Goal: Task Accomplishment & Management: Complete application form

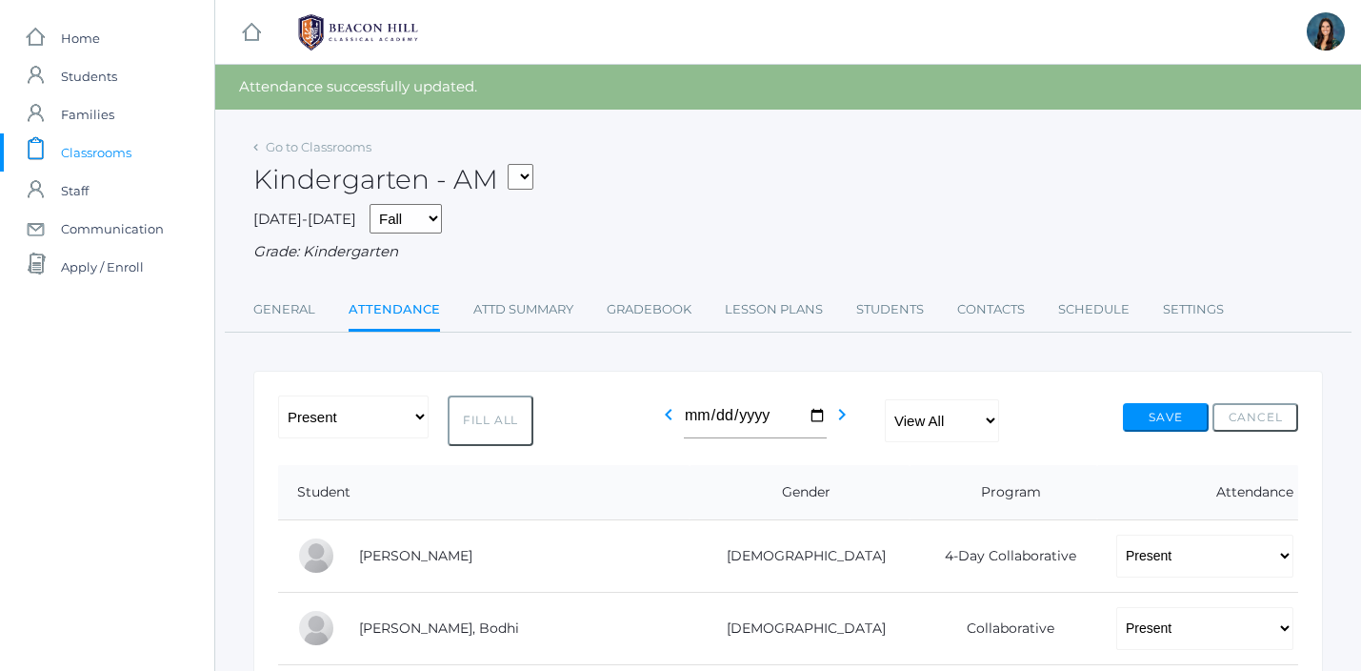
click at [532, 181] on select "*KIND - Kindergarten AM *KIND - Kindergarten PM" at bounding box center [521, 177] width 26 height 26
select select "2131"
click at [513, 164] on select "*KIND - Kindergarten AM *KIND - Kindergarten PM" at bounding box center [521, 177] width 26 height 26
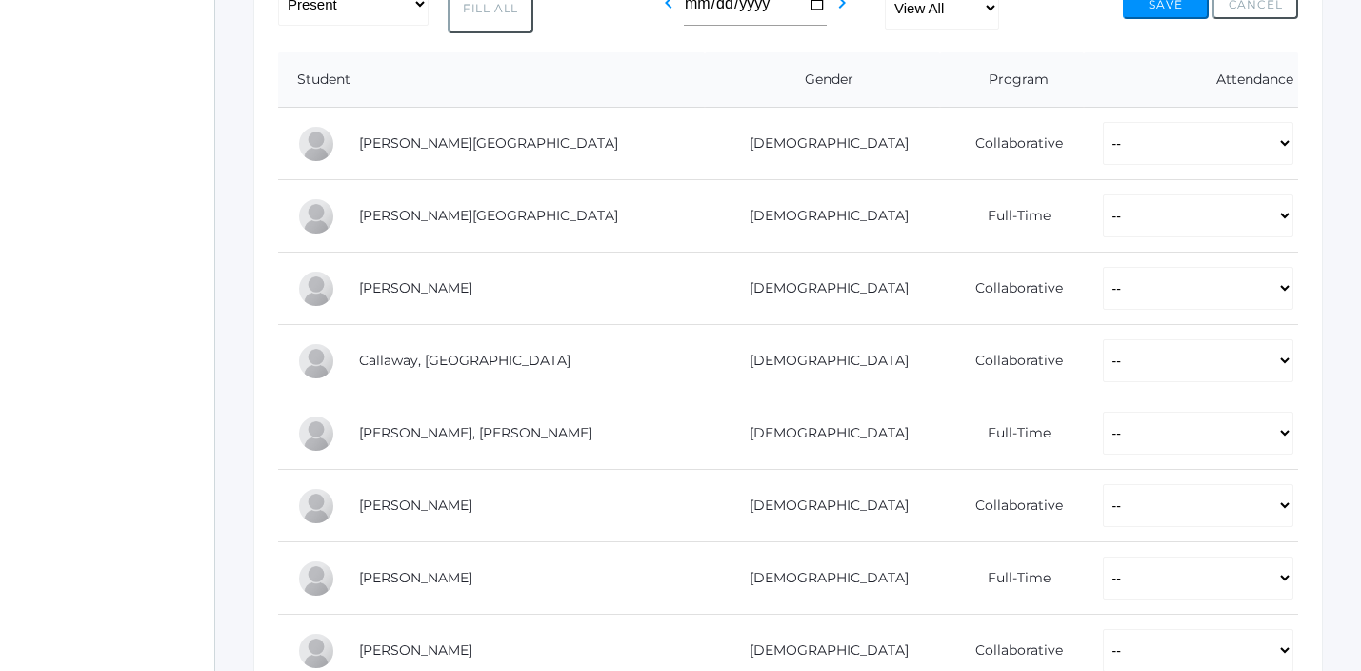
scroll to position [379, 0]
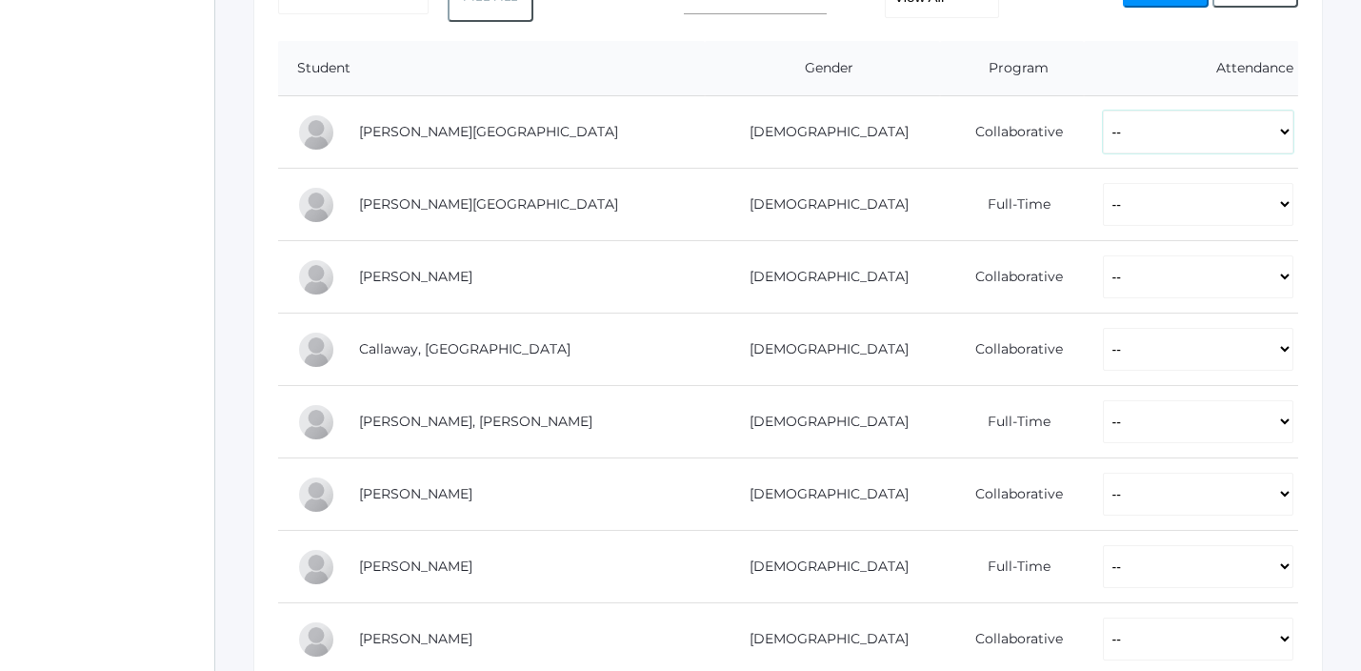
click at [1106, 131] on select "-- Present Present-At-Home Tardy Excused Tardy Unexcused Absent Excused Absent …" at bounding box center [1198, 131] width 191 height 43
select select "P"
click at [1103, 110] on select "-- Present Present-At-Home Tardy Excused Tardy Unexcused Absent Excused Absent …" at bounding box center [1198, 131] width 191 height 43
click at [1103, 196] on select "-- Present Present-At-Home Tardy Excused Tardy Unexcused Absent Excused Absent …" at bounding box center [1198, 204] width 191 height 43
select select "AE"
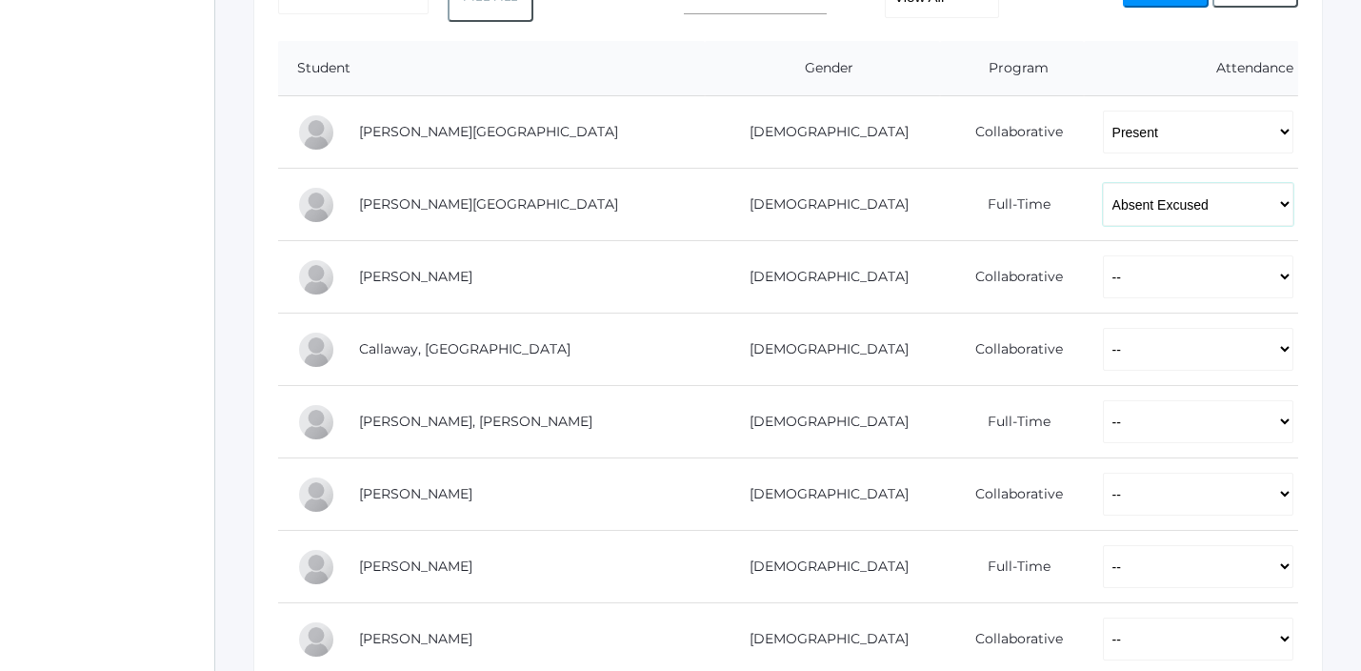
click at [1103, 183] on select "-- Present Present-At-Home Tardy Excused Tardy Unexcused Absent Excused Absent …" at bounding box center [1198, 204] width 191 height 43
click at [1103, 280] on select "-- Present Present-At-Home Tardy Excused Tardy Unexcused Absent Excused Absent …" at bounding box center [1198, 276] width 191 height 43
select select "P"
click at [1103, 255] on select "-- Present Present-At-Home Tardy Excused Tardy Unexcused Absent Excused Absent …" at bounding box center [1198, 276] width 191 height 43
click at [1103, 360] on select "-- Present Present-At-Home Tardy Excused Tardy Unexcused Absent Excused Absent …" at bounding box center [1198, 349] width 191 height 43
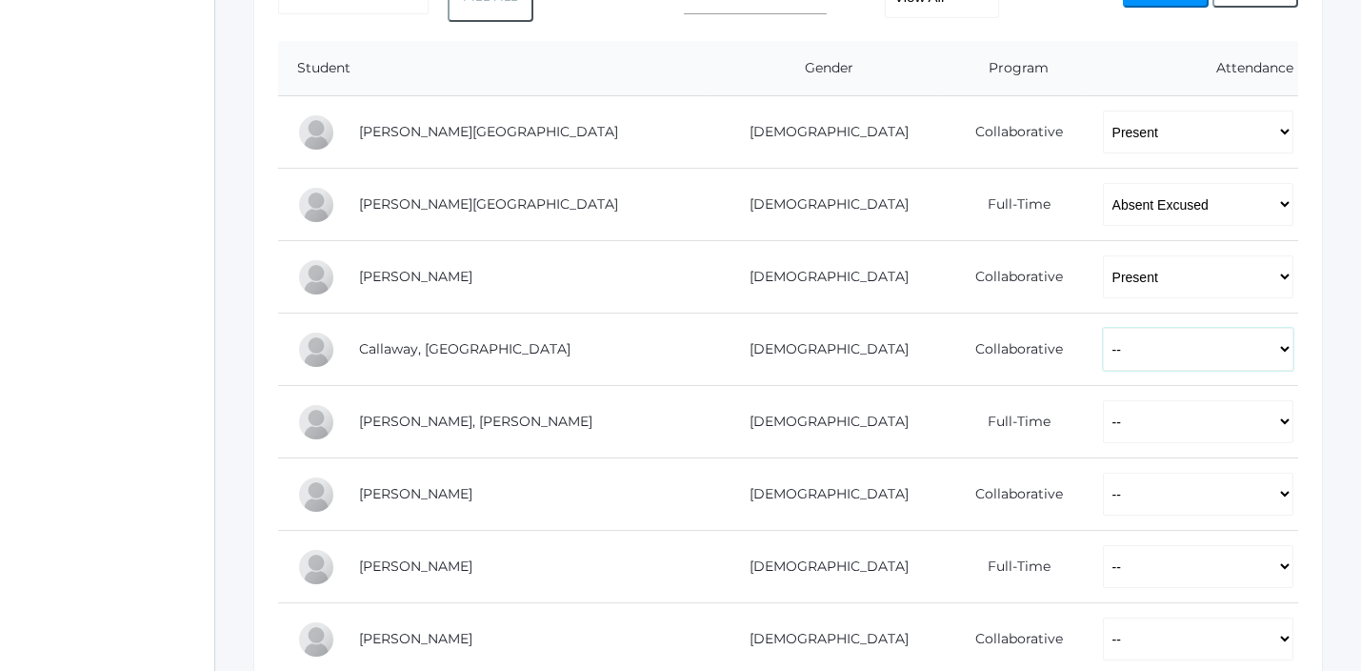
select select "P"
click at [1103, 328] on select "-- Present Present-At-Home Tardy Excused Tardy Unexcused Absent Excused Absent …" at bounding box center [1198, 349] width 191 height 43
click at [1103, 418] on select "-- Present Present-At-Home Tardy Excused Tardy Unexcused Absent Excused Absent …" at bounding box center [1198, 421] width 191 height 43
select select "P"
click at [1103, 400] on select "-- Present Present-At-Home Tardy Excused Tardy Unexcused Absent Excused Absent …" at bounding box center [1198, 421] width 191 height 43
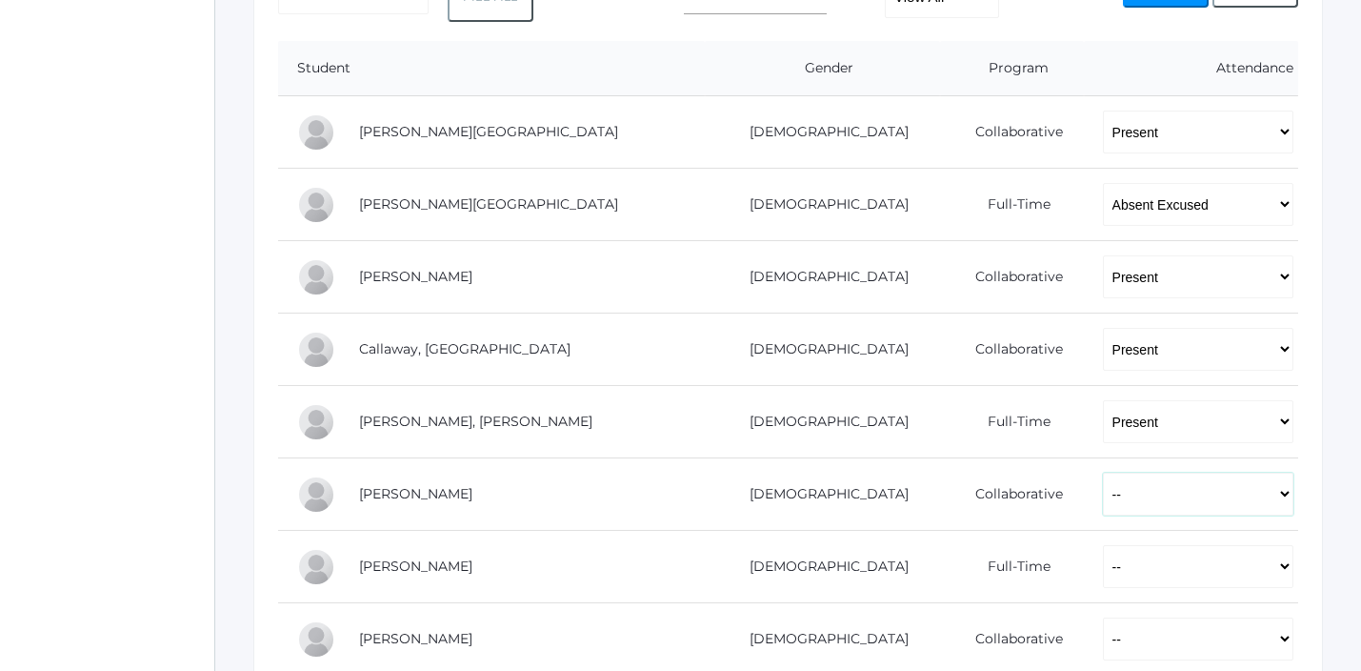
click at [1103, 492] on select "-- Present Present-At-Home Tardy Excused Tardy Unexcused Absent Excused Absent …" at bounding box center [1198, 493] width 191 height 43
select select "P"
click at [1103, 472] on select "-- Present Present-At-Home Tardy Excused Tardy Unexcused Absent Excused Absent …" at bounding box center [1198, 493] width 191 height 43
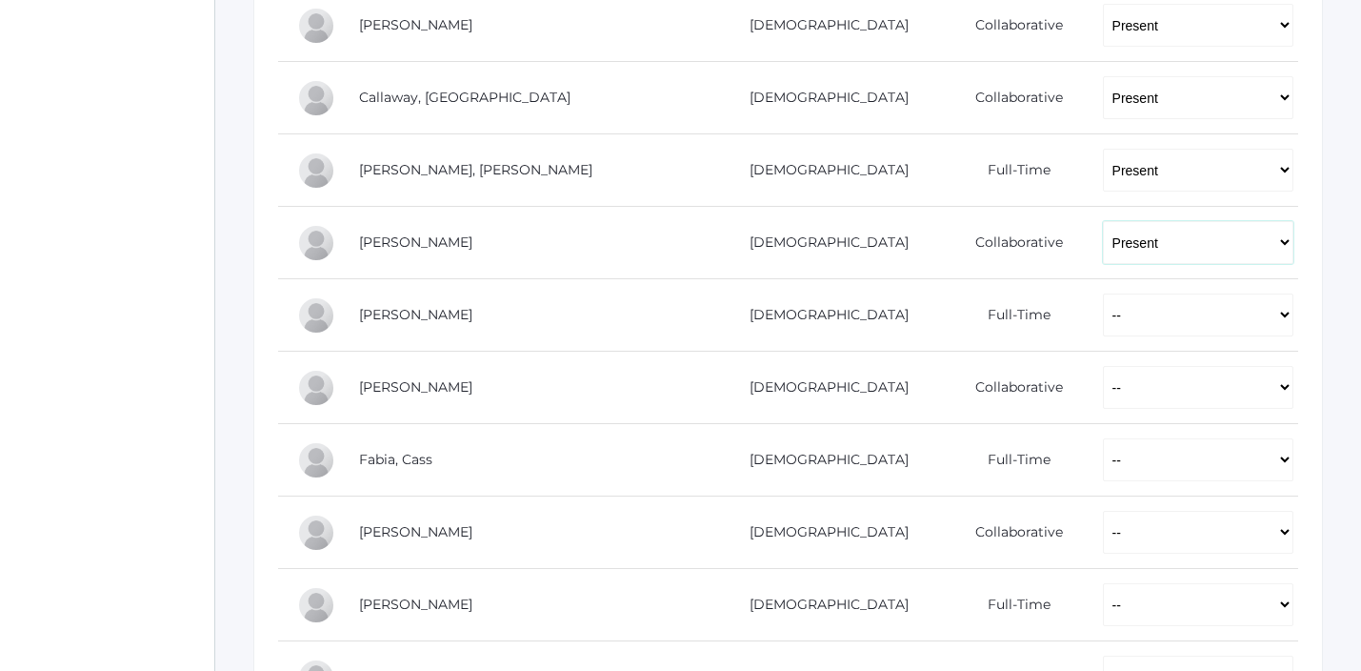
scroll to position [646, 0]
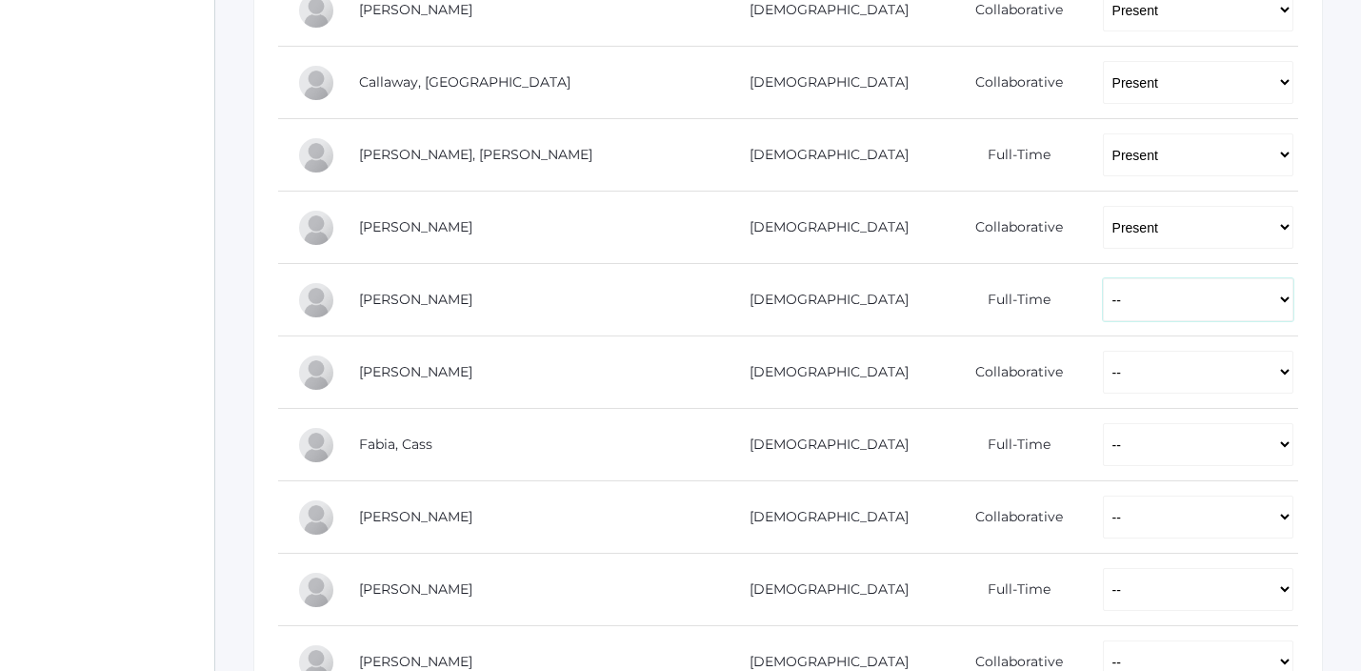
click at [1103, 299] on select "-- Present Present-At-Home Tardy Excused Tardy Unexcused Absent Excused Absent …" at bounding box center [1198, 299] width 191 height 43
select select "P"
click at [1103, 278] on select "-- Present Present-At-Home Tardy Excused Tardy Unexcused Absent Excused Absent …" at bounding box center [1198, 299] width 191 height 43
click at [1103, 379] on select "-- Present Present-At-Home Tardy Excused Tardy Unexcused Absent Excused Absent …" at bounding box center [1198, 372] width 191 height 43
select select "P"
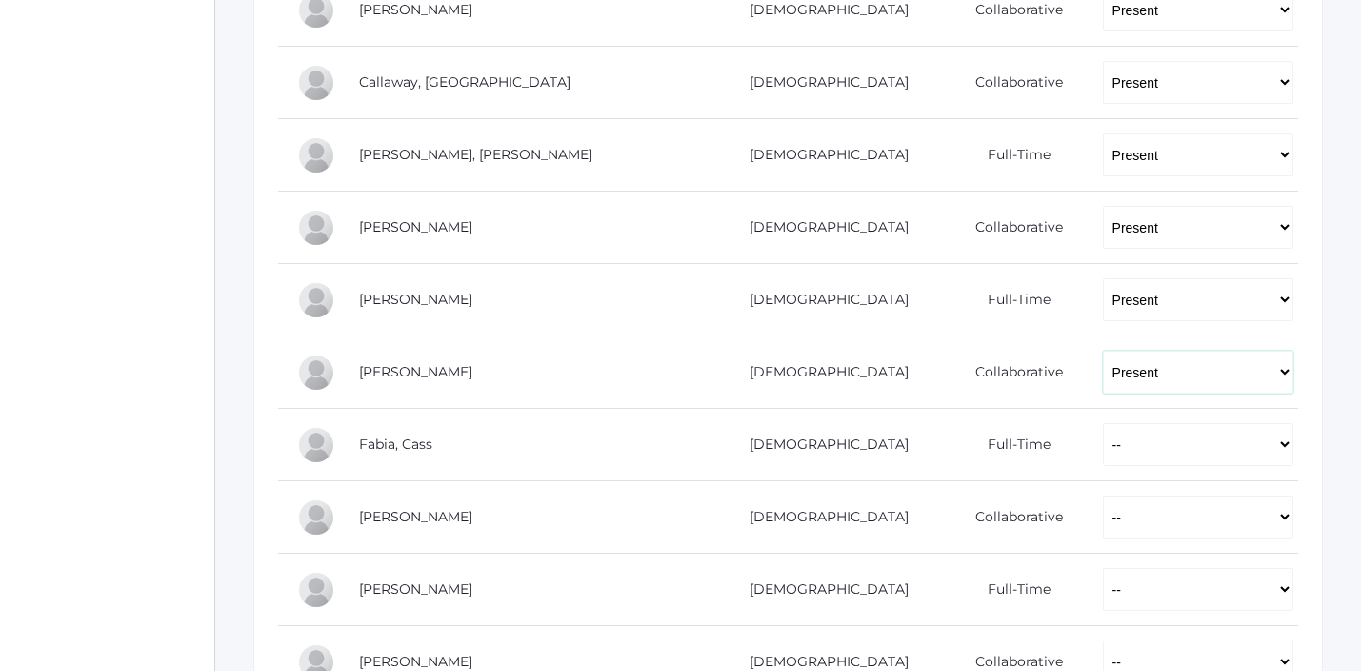
click at [1103, 351] on select "-- Present Present-At-Home Tardy Excused Tardy Unexcused Absent Excused Absent …" at bounding box center [1198, 372] width 191 height 43
click at [1103, 432] on select "-- Present Present-At-Home Tardy Excused Tardy Unexcused Absent Excused Absent …" at bounding box center [1198, 444] width 191 height 43
select select "P"
click at [1103, 423] on select "-- Present Present-At-Home Tardy Excused Tardy Unexcused Absent Excused Absent …" at bounding box center [1198, 444] width 191 height 43
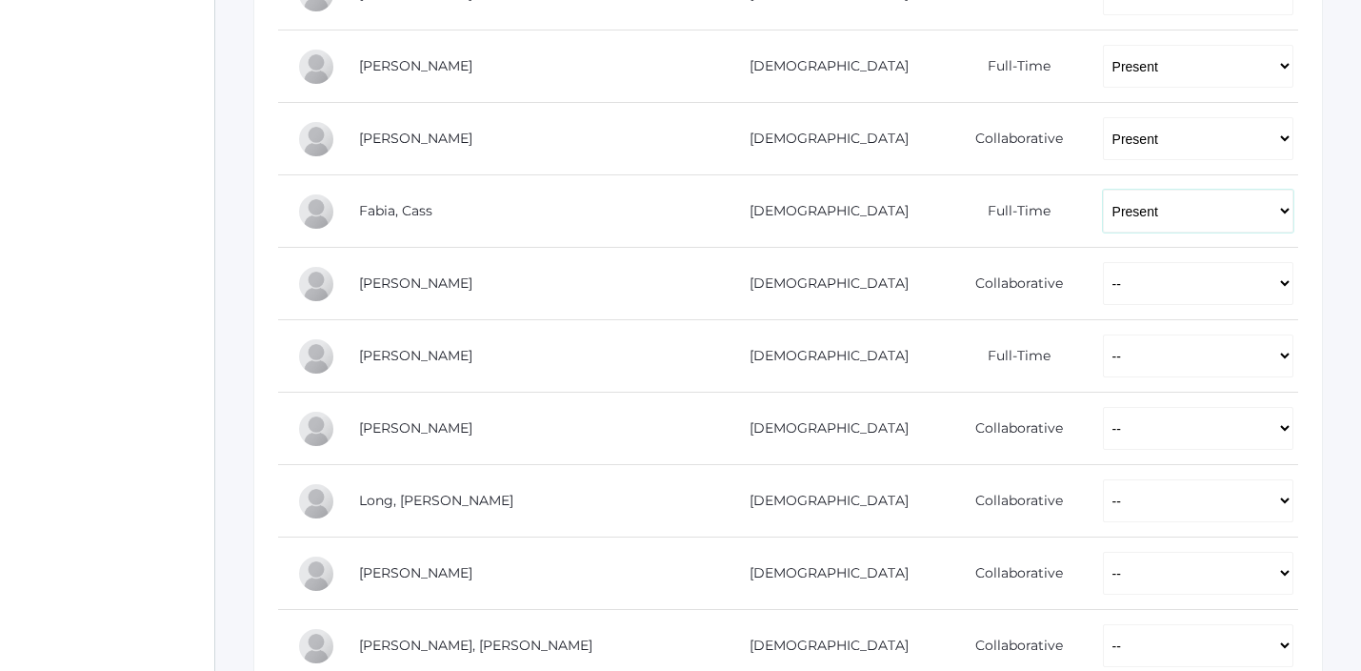
scroll to position [885, 0]
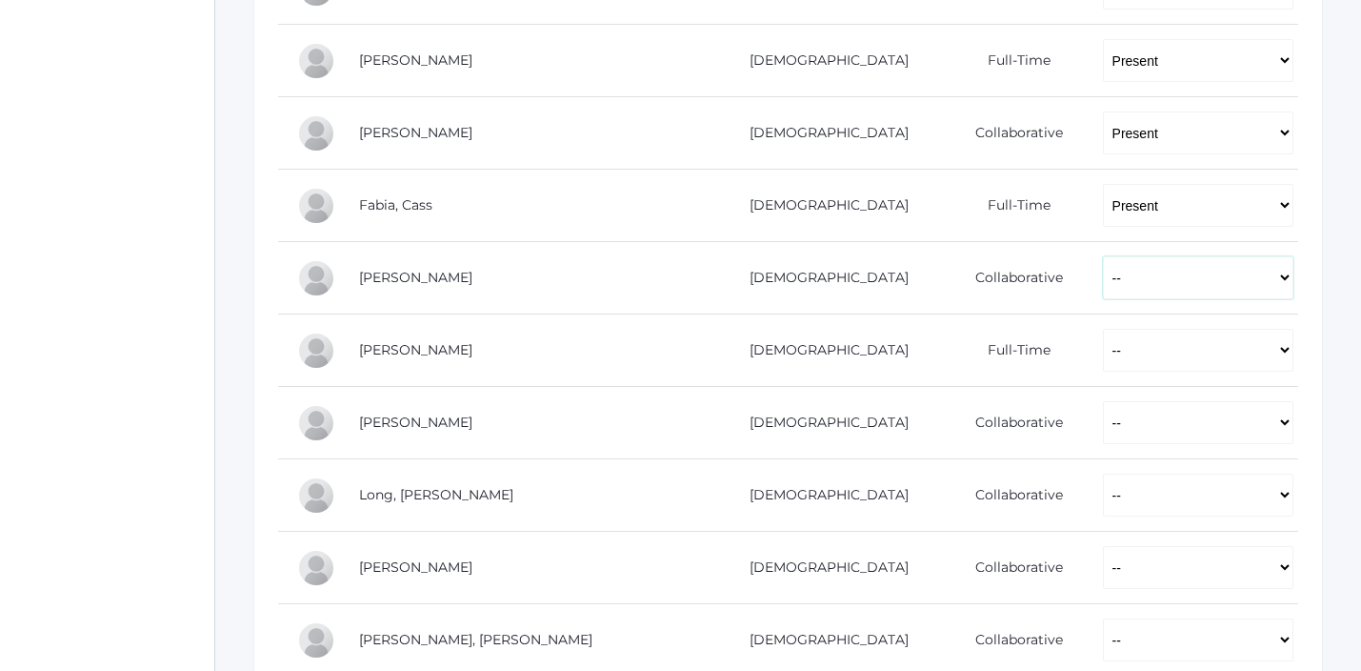
click at [1103, 272] on select "-- Present Present-At-Home Tardy Excused Tardy Unexcused Absent Excused Absent …" at bounding box center [1198, 277] width 191 height 43
select select "P"
click at [1103, 256] on select "-- Present Present-At-Home Tardy Excused Tardy Unexcused Absent Excused Absent …" at bounding box center [1198, 277] width 191 height 43
click at [1103, 347] on select "-- Present Present-At-Home Tardy Excused Tardy Unexcused Absent Excused Absent …" at bounding box center [1198, 350] width 191 height 43
select select "P"
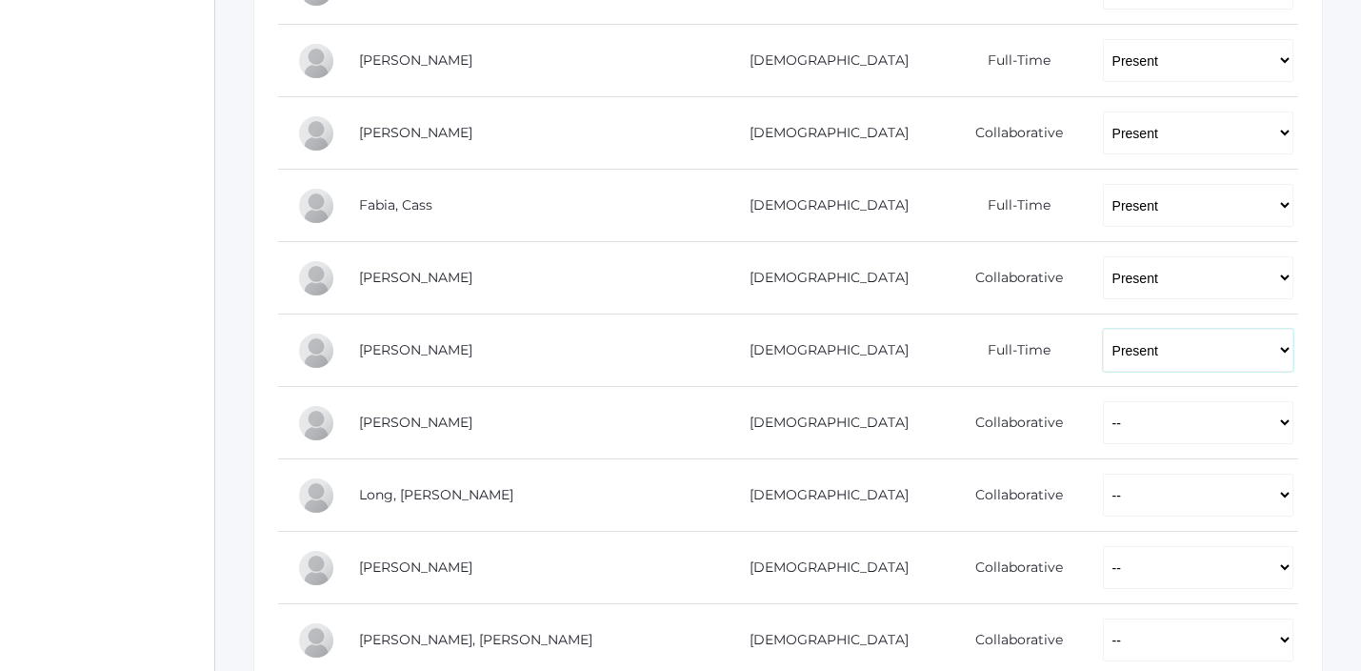
click at [1103, 329] on select "-- Present Present-At-Home Tardy Excused Tardy Unexcused Absent Excused Absent …" at bounding box center [1198, 350] width 191 height 43
click at [1103, 409] on select "-- Present Present-At-Home Tardy Excused Tardy Unexcused Absent Excused Absent …" at bounding box center [1198, 422] width 191 height 43
select select "P"
click at [1103, 401] on select "-- Present Present-At-Home Tardy Excused Tardy Unexcused Absent Excused Absent …" at bounding box center [1198, 422] width 191 height 43
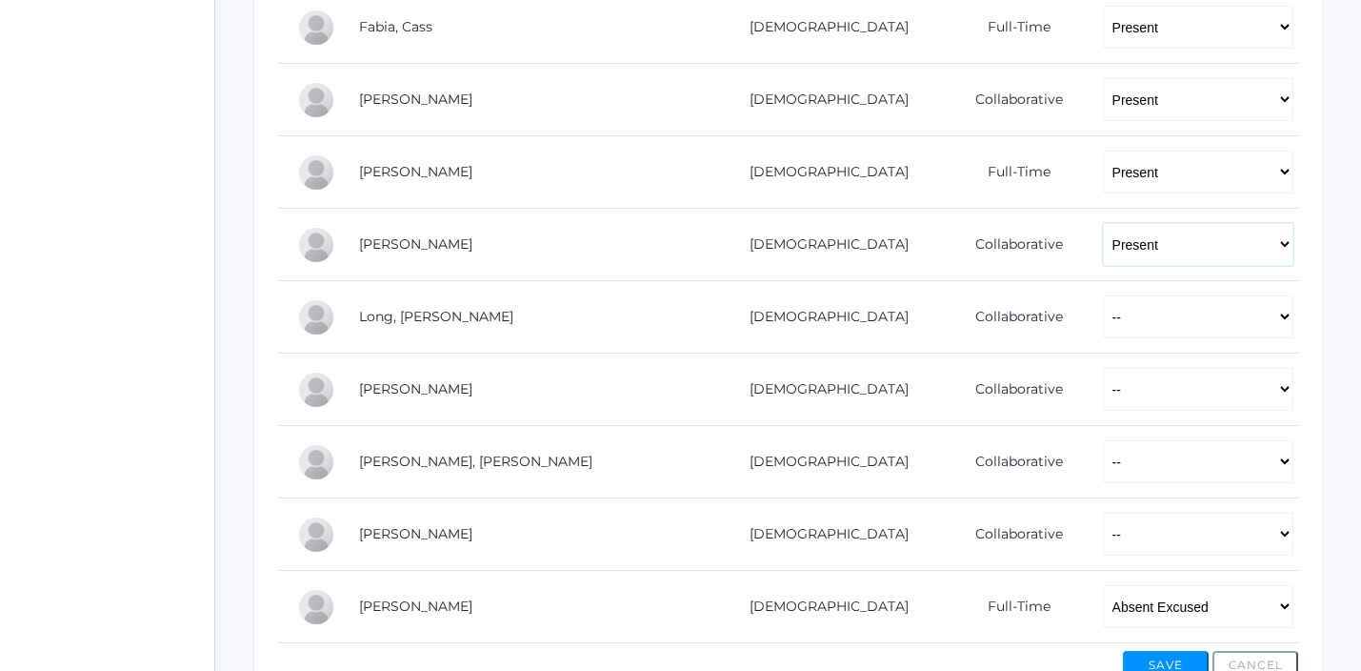
scroll to position [1069, 0]
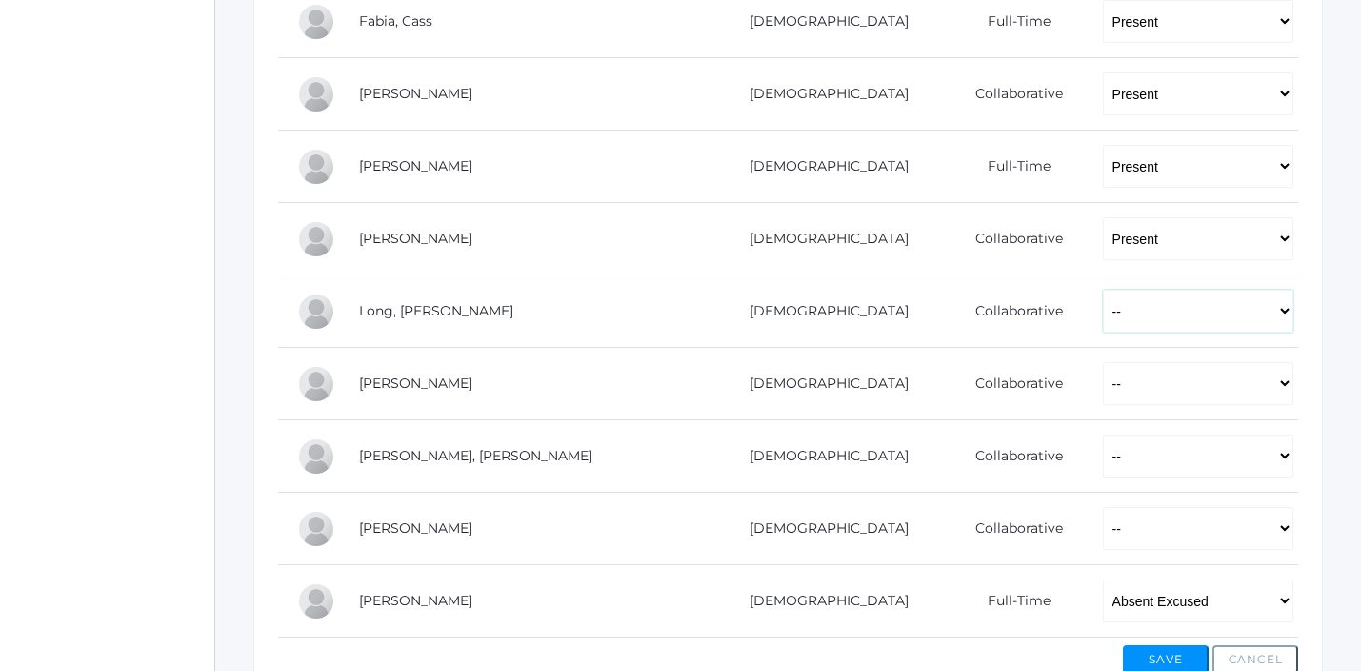
click at [1103, 330] on select "-- Present Present-At-Home Tardy Excused Tardy Unexcused Absent Excused Absent …" at bounding box center [1198, 311] width 191 height 43
select select "P"
click at [1103, 290] on select "-- Present Present-At-Home Tardy Excused Tardy Unexcused Absent Excused Absent …" at bounding box center [1198, 311] width 191 height 43
click at [1103, 389] on select "-- Present Present-At-Home Tardy Excused Tardy Unexcused Absent Excused Absent …" at bounding box center [1198, 383] width 191 height 43
select select "P"
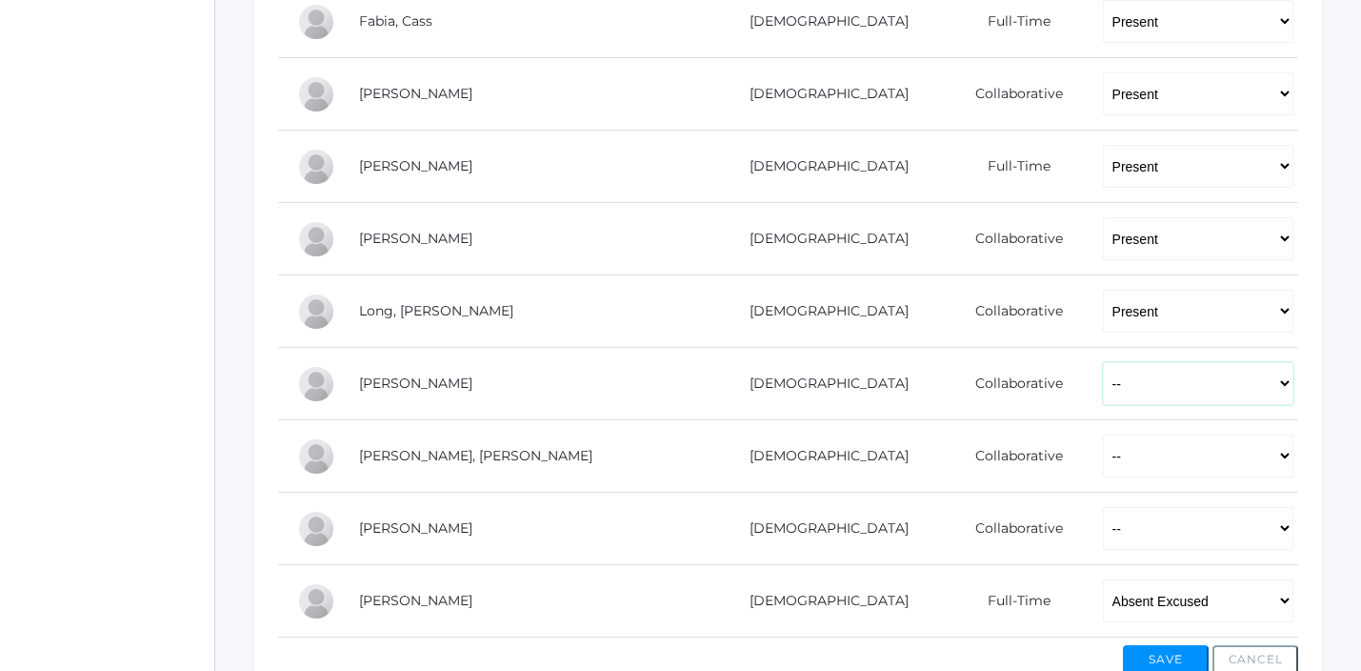
click at [1103, 362] on select "-- Present Present-At-Home Tardy Excused Tardy Unexcused Absent Excused Absent …" at bounding box center [1198, 383] width 191 height 43
click at [1103, 470] on select "-- Present Present-At-Home Tardy Excused Tardy Unexcused Absent Excused Absent …" at bounding box center [1198, 455] width 191 height 43
select select "P"
click at [1103, 434] on select "-- Present Present-At-Home Tardy Excused Tardy Unexcused Absent Excused Absent …" at bounding box center [1198, 455] width 191 height 43
click at [1103, 539] on select "-- Present Present-At-Home Tardy Excused Tardy Unexcused Absent Excused Absent …" at bounding box center [1198, 528] width 191 height 43
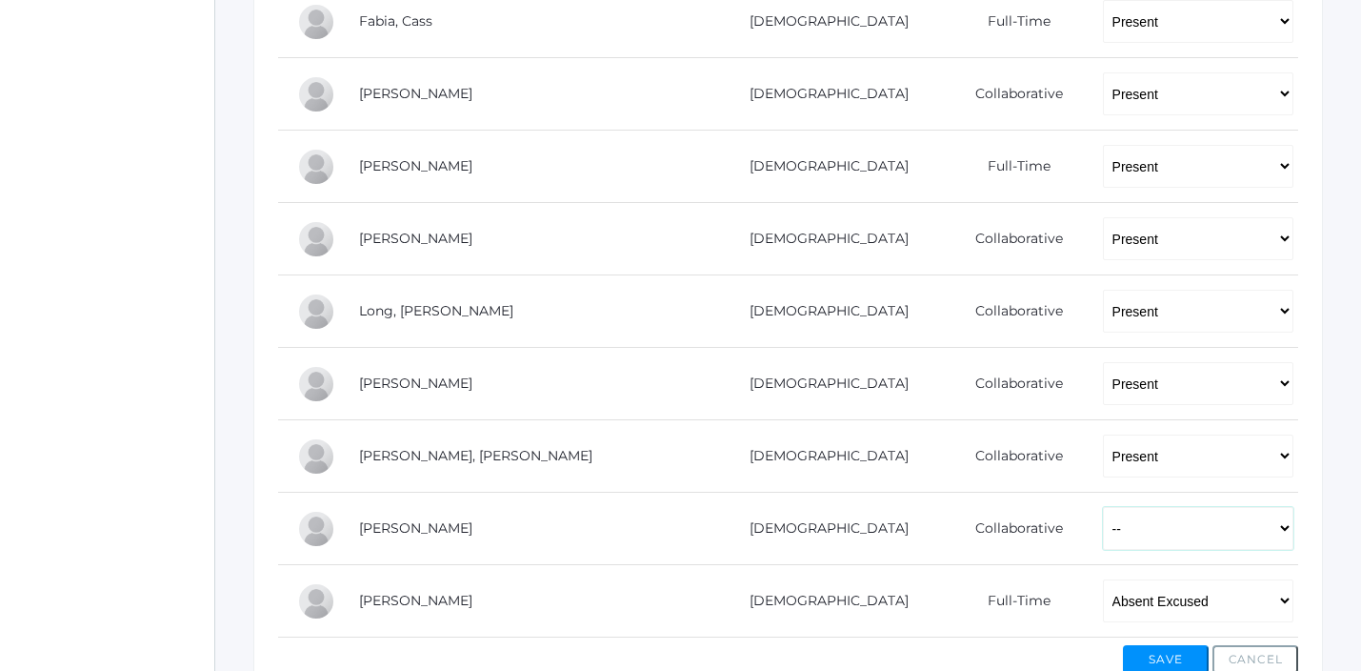
select select "P"
click at [1103, 507] on select "-- Present Present-At-Home Tardy Excused Tardy Unexcused Absent Excused Absent …" at bounding box center [1198, 528] width 191 height 43
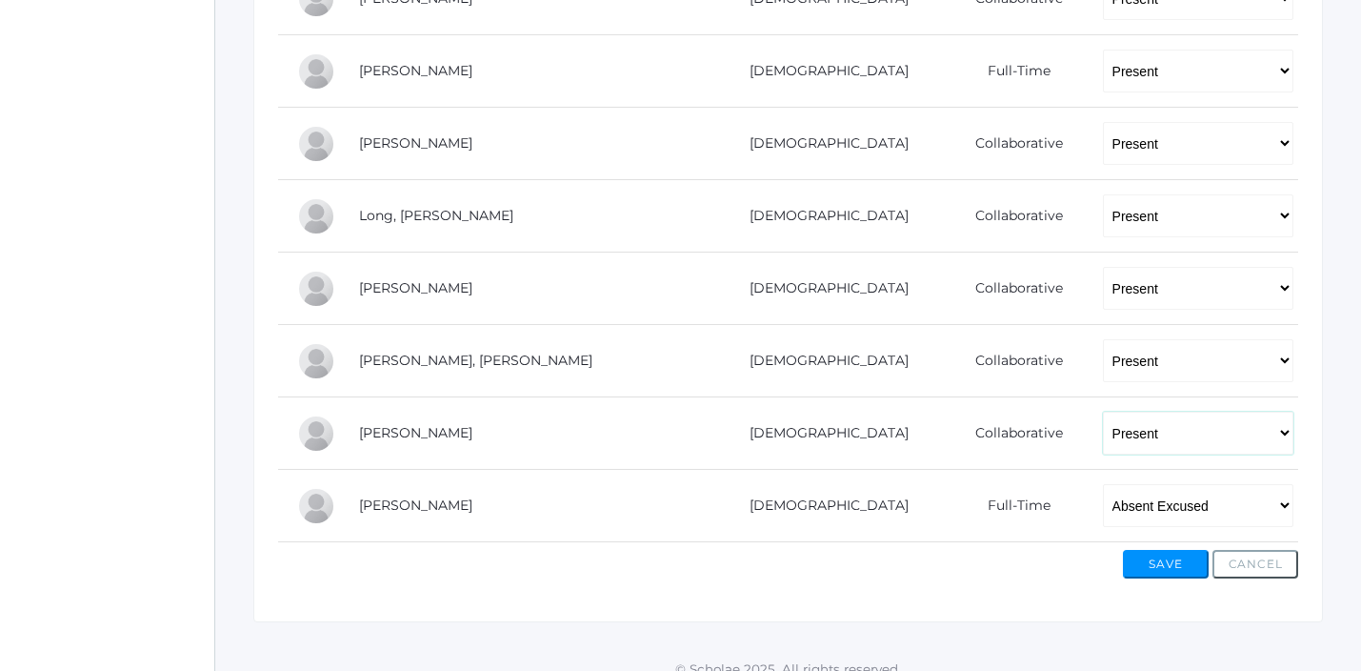
scroll to position [1185, 0]
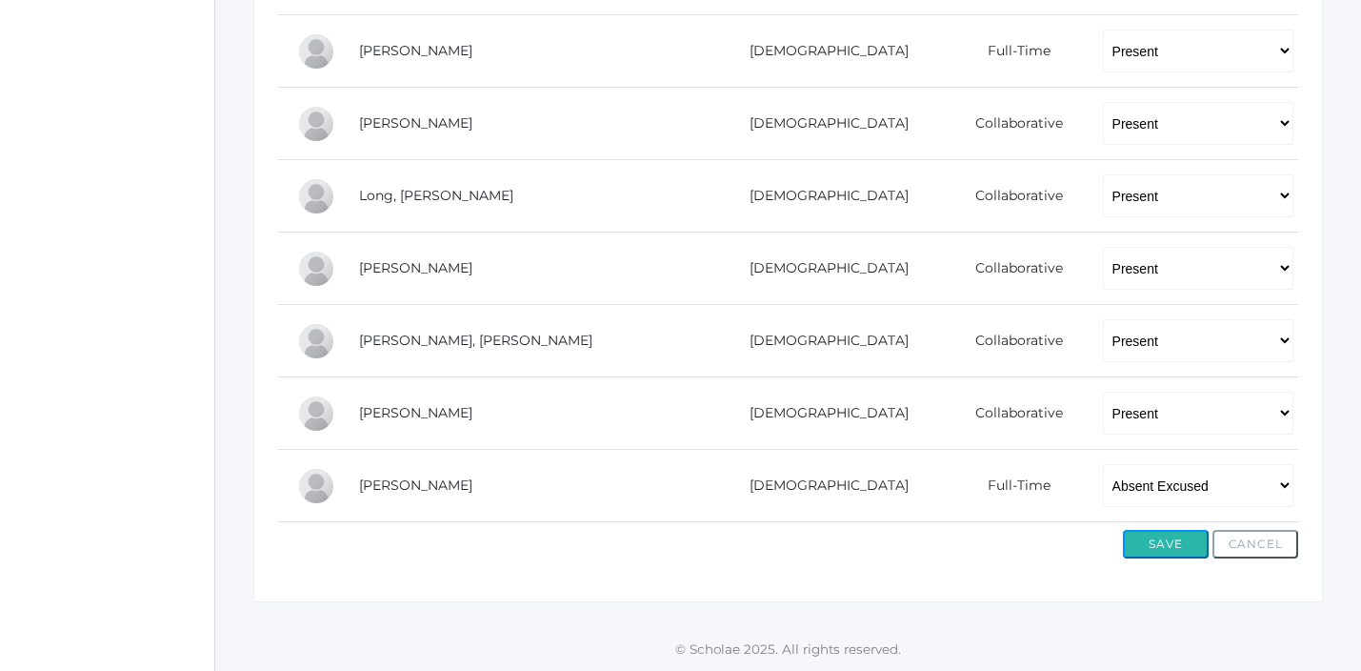
click at [1154, 552] on button "Save" at bounding box center [1166, 544] width 86 height 29
